Goal: Obtain resource: Download file/media

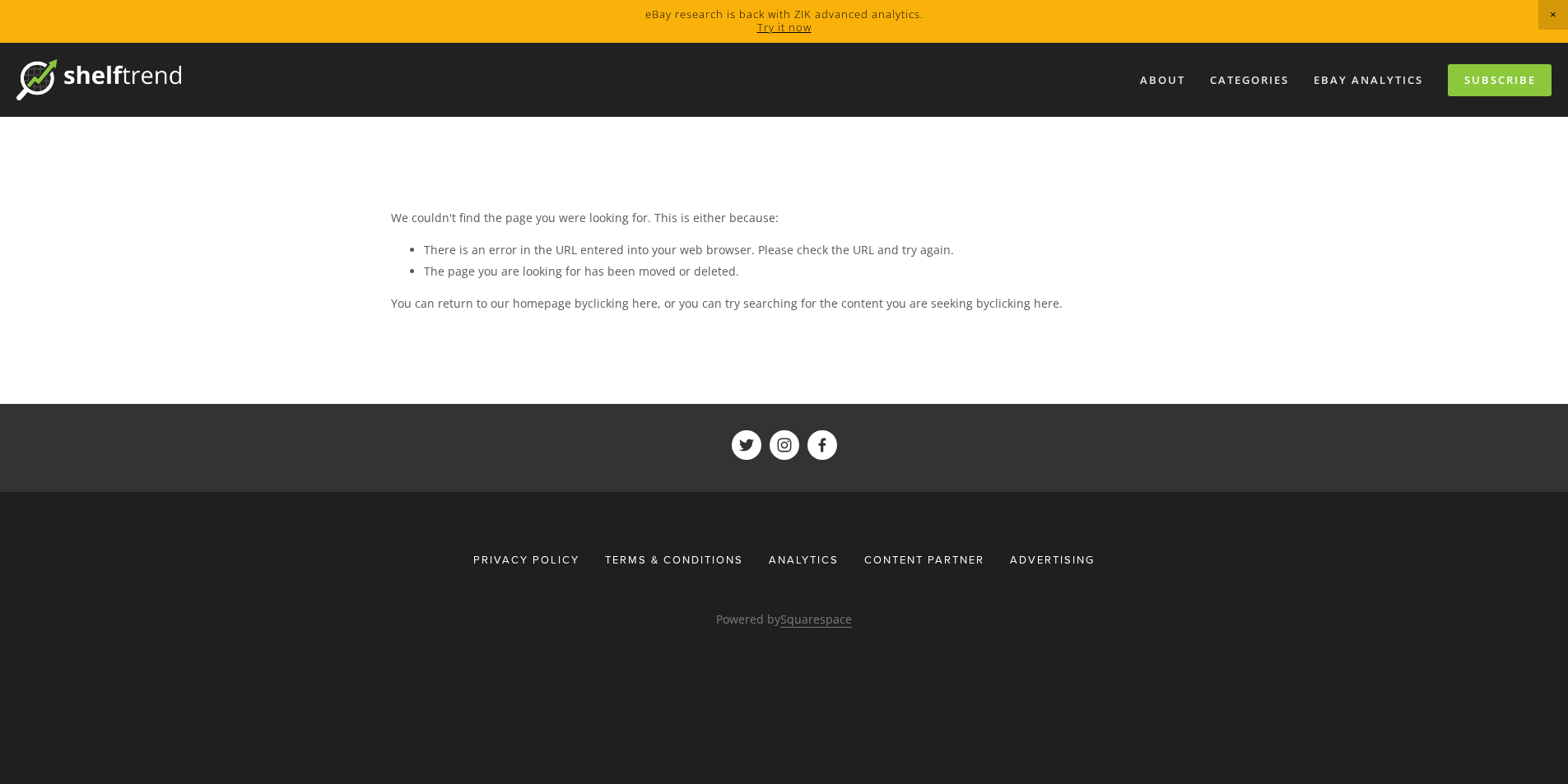
click at [1042, 237] on div "We couldn't find the page you were looking for. This is either because: There i…" at bounding box center [784, 260] width 787 height 106
